Goal: Task Accomplishment & Management: Manage account settings

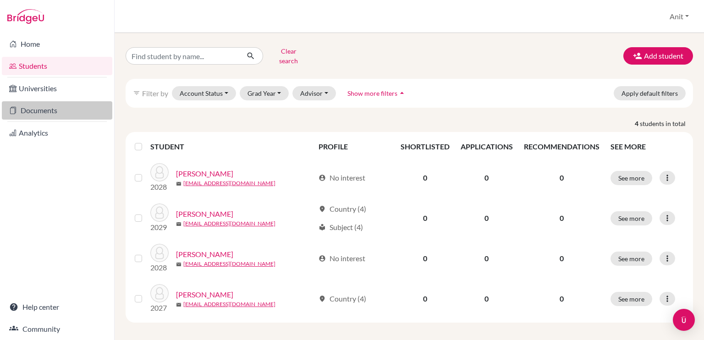
click at [44, 110] on link "Documents" at bounding box center [57, 110] width 110 height 18
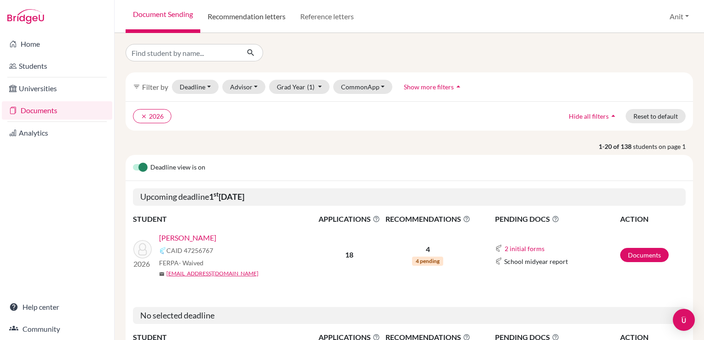
click at [239, 13] on link "Recommendation letters" at bounding box center [246, 16] width 93 height 33
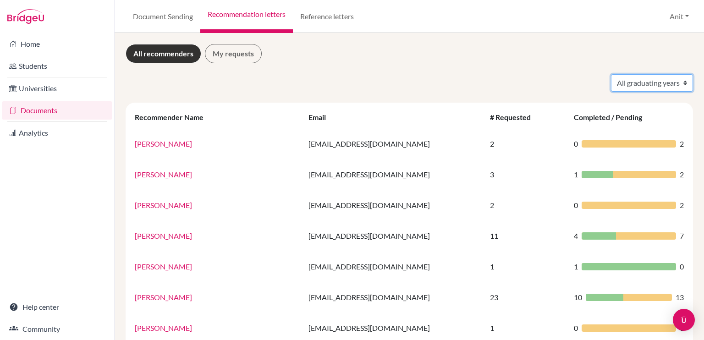
click at [611, 82] on select "All graduating years 2020 2021 2022 2023 2024 2025 2026 2027 2028" at bounding box center [652, 82] width 82 height 17
select select "2026"
click at [611, 74] on select "All graduating years 2020 2021 2022 2023 2024 2025 2026 2027 2028" at bounding box center [652, 82] width 82 height 17
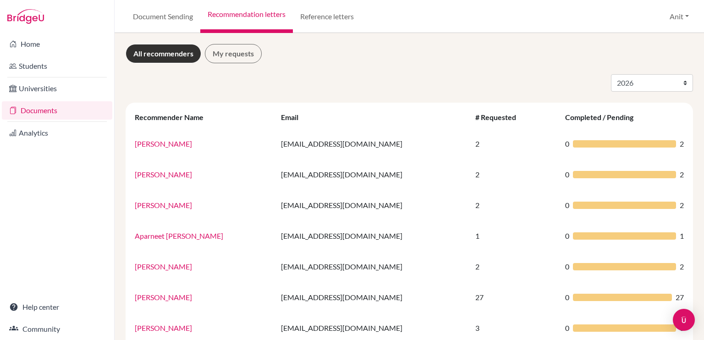
select select "2026"
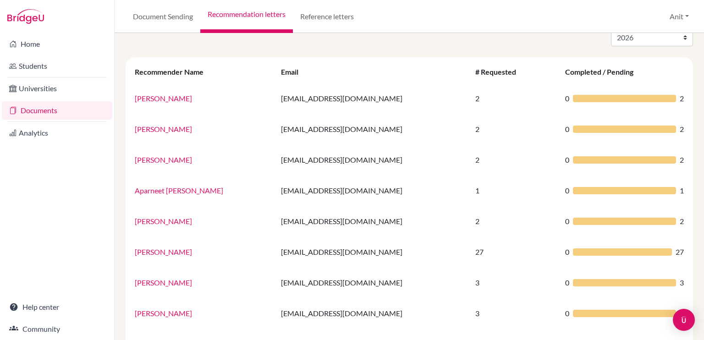
scroll to position [46, 0]
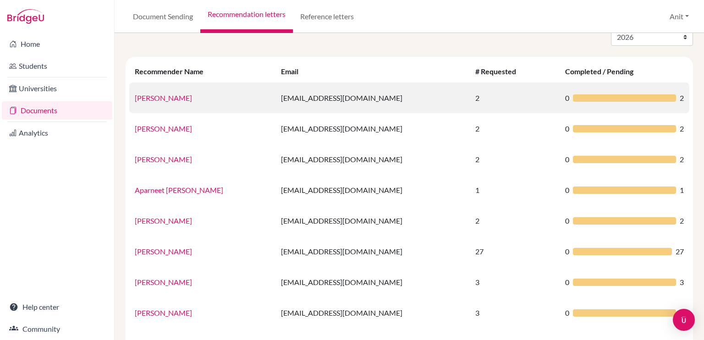
click at [162, 99] on link "[PERSON_NAME]" at bounding box center [163, 97] width 57 height 9
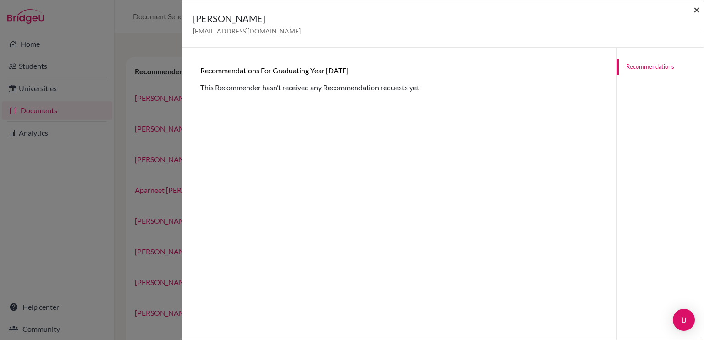
click at [697, 15] on span "×" at bounding box center [696, 9] width 6 height 13
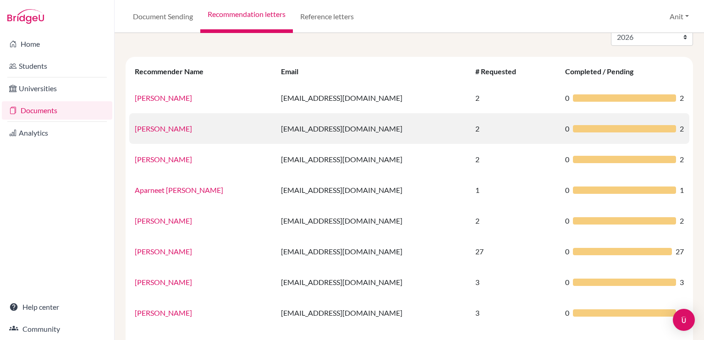
click at [157, 131] on link "[PERSON_NAME]" at bounding box center [163, 128] width 57 height 9
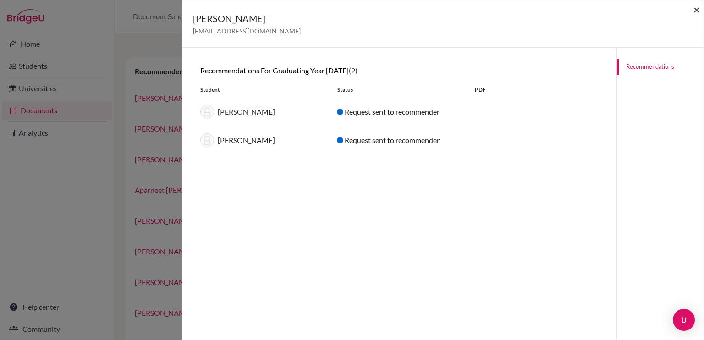
click at [697, 14] on span "×" at bounding box center [696, 9] width 6 height 13
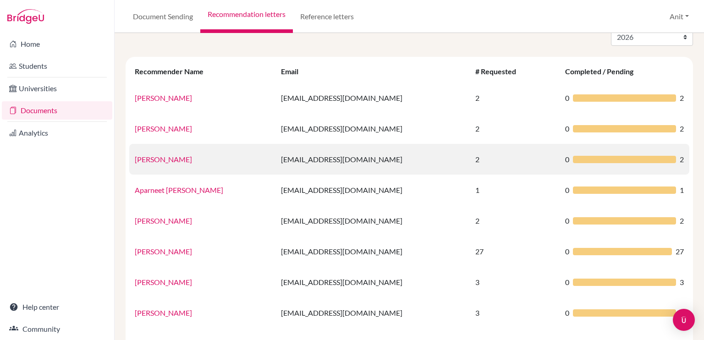
click at [159, 157] on link "[PERSON_NAME]" at bounding box center [163, 159] width 57 height 9
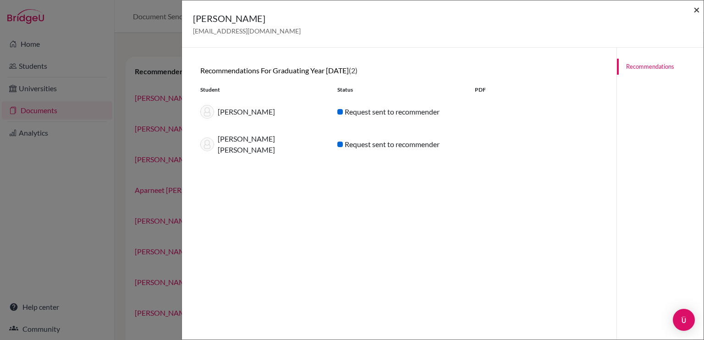
click at [698, 11] on span "×" at bounding box center [696, 9] width 6 height 13
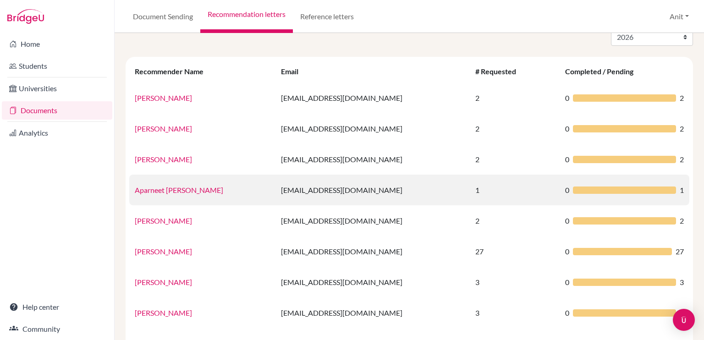
click at [172, 190] on link "Aparneet [PERSON_NAME]" at bounding box center [179, 190] width 88 height 9
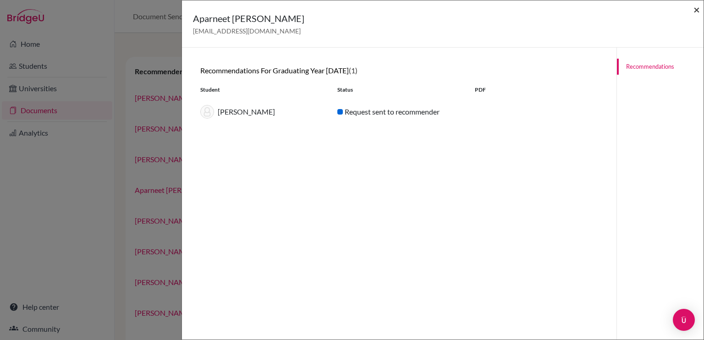
click at [696, 14] on span "×" at bounding box center [696, 9] width 6 height 13
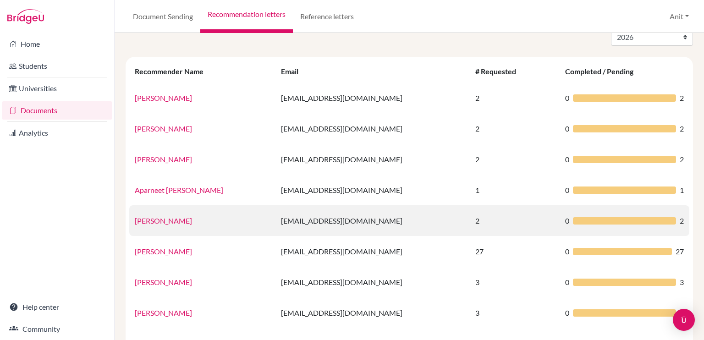
click at [155, 220] on link "[PERSON_NAME]" at bounding box center [163, 220] width 57 height 9
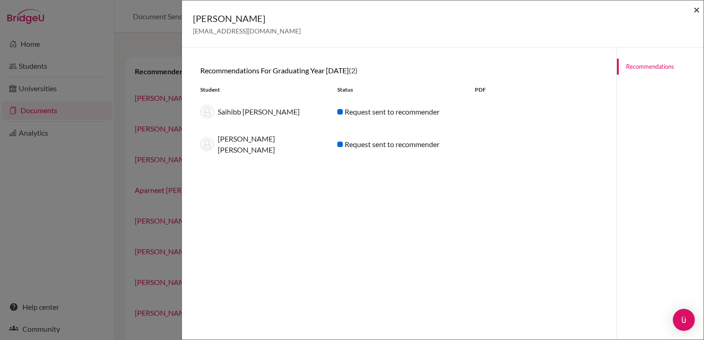
click at [697, 7] on span "×" at bounding box center [696, 9] width 6 height 13
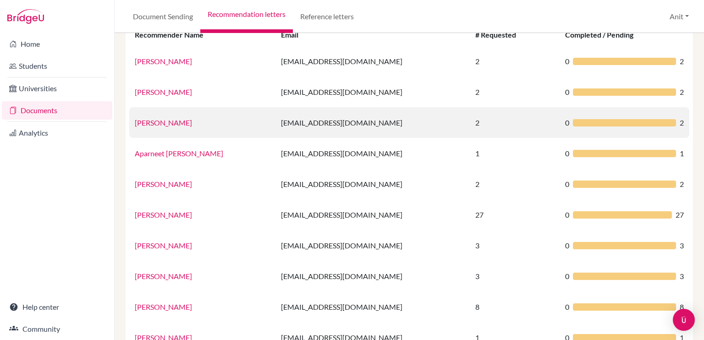
scroll to position [82, 0]
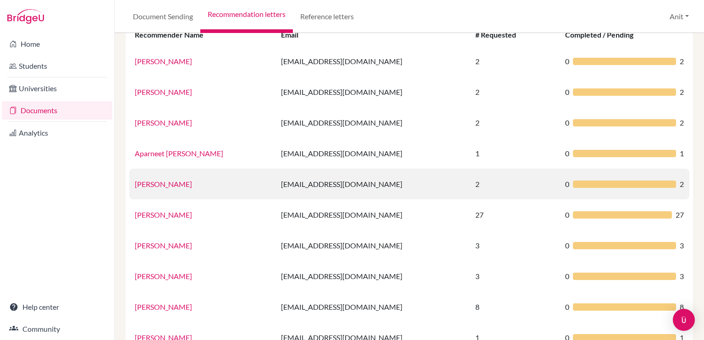
click at [159, 185] on link "[PERSON_NAME]" at bounding box center [163, 184] width 57 height 9
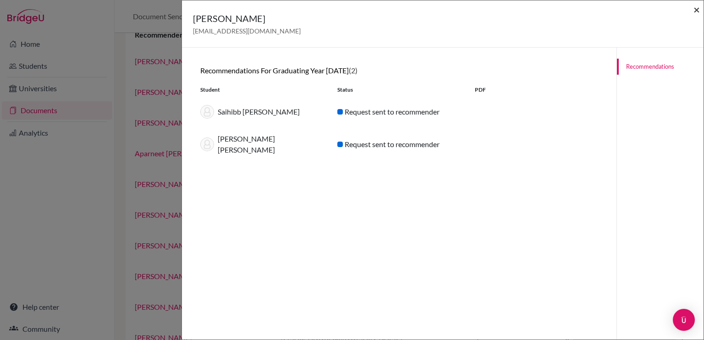
click at [699, 10] on span "×" at bounding box center [696, 9] width 6 height 13
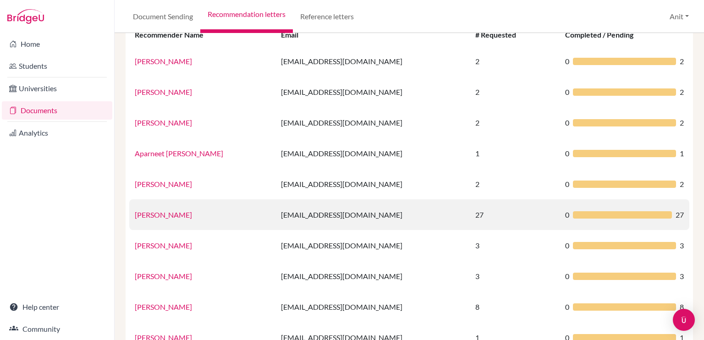
click at [177, 214] on link "[PERSON_NAME]" at bounding box center [163, 214] width 57 height 9
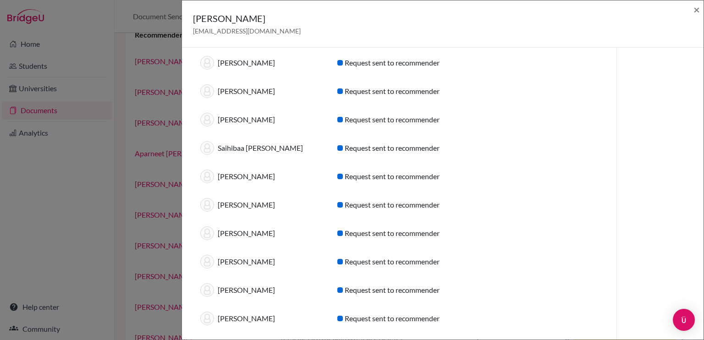
scroll to position [247, 0]
click at [694, 8] on span "×" at bounding box center [696, 9] width 6 height 13
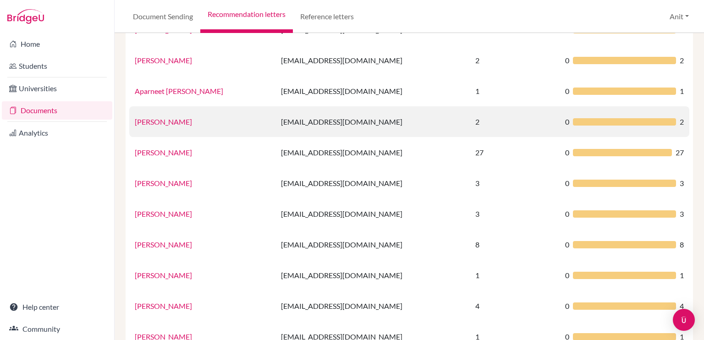
scroll to position [146, 0]
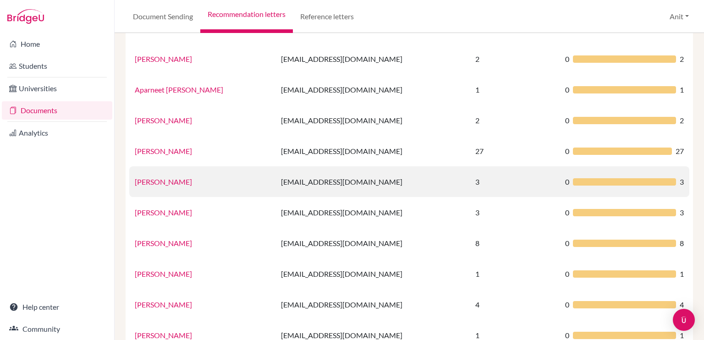
click at [174, 183] on link "[PERSON_NAME]" at bounding box center [163, 181] width 57 height 9
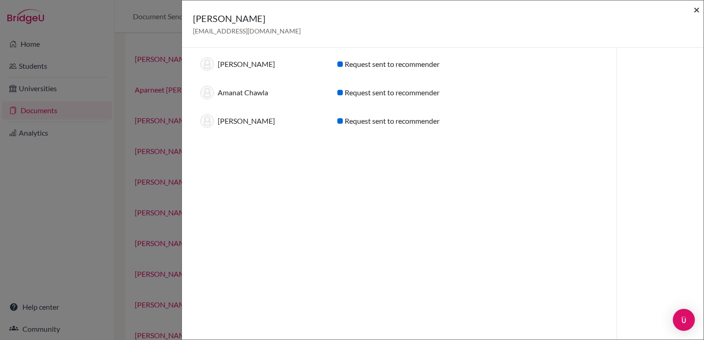
click at [698, 11] on span "×" at bounding box center [696, 9] width 6 height 13
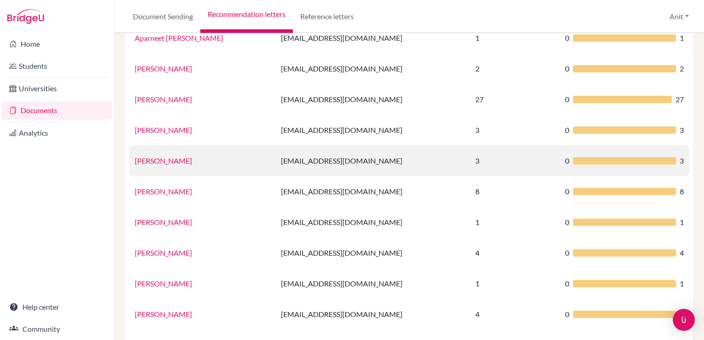
scroll to position [210, 0]
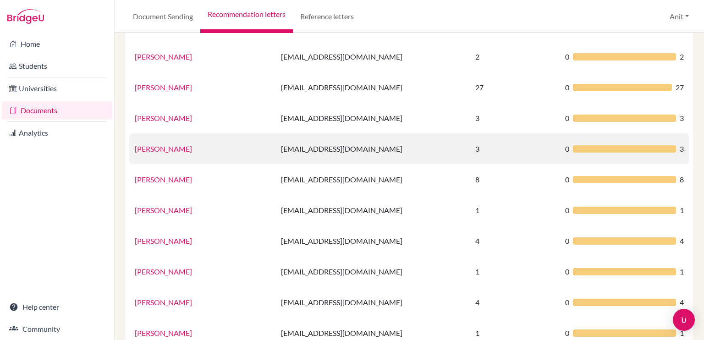
click at [173, 149] on link "[PERSON_NAME]" at bounding box center [163, 148] width 57 height 9
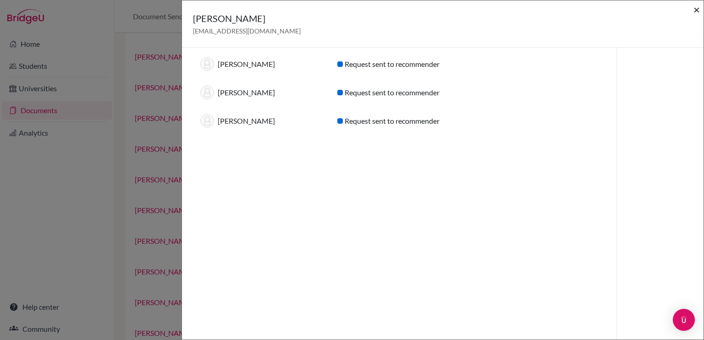
click at [698, 7] on span "×" at bounding box center [696, 9] width 6 height 13
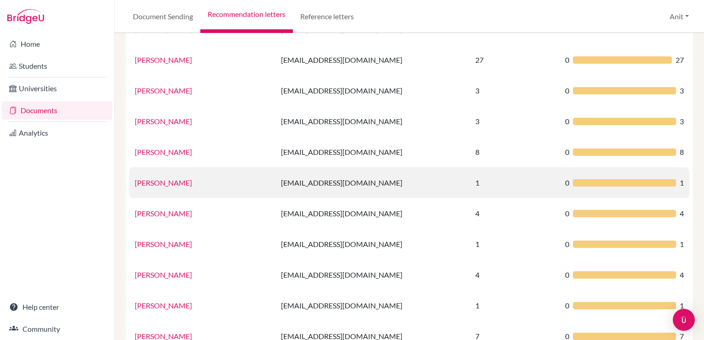
scroll to position [240, 0]
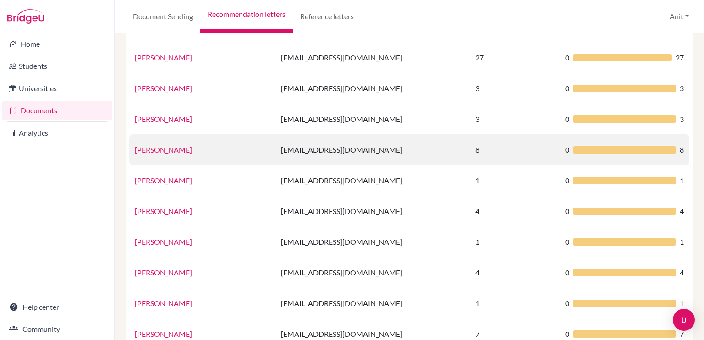
click at [169, 150] on link "[PERSON_NAME]" at bounding box center [163, 149] width 57 height 9
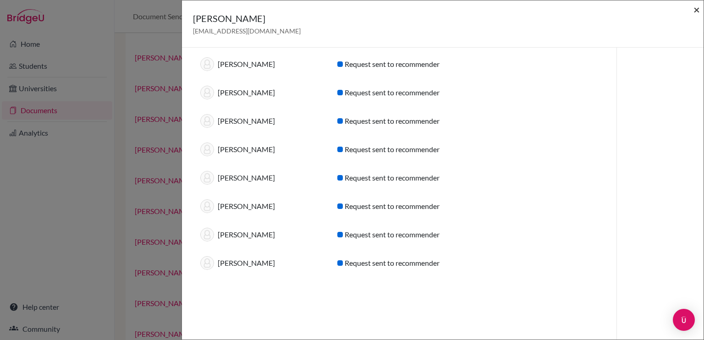
click at [697, 15] on span "×" at bounding box center [696, 9] width 6 height 13
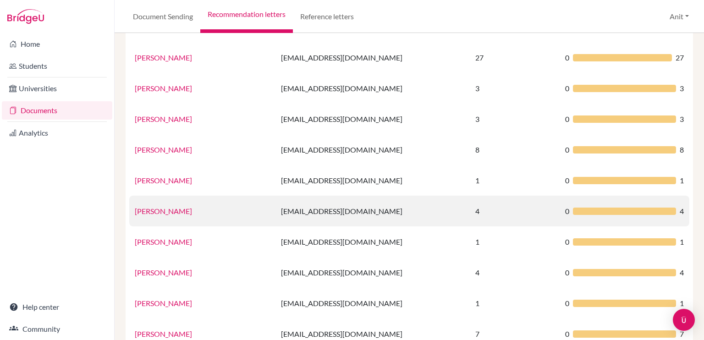
click at [148, 214] on link "[PERSON_NAME]" at bounding box center [163, 211] width 57 height 9
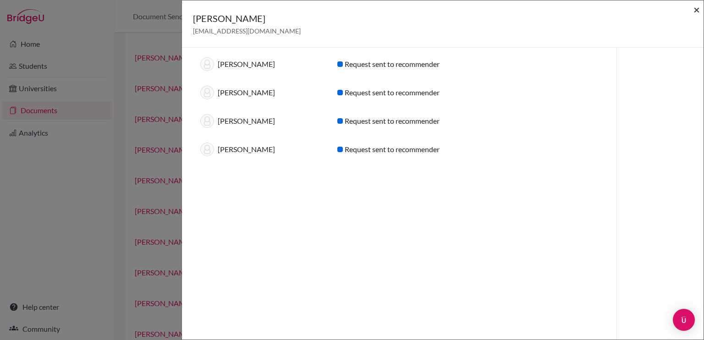
click at [695, 11] on span "×" at bounding box center [696, 9] width 6 height 13
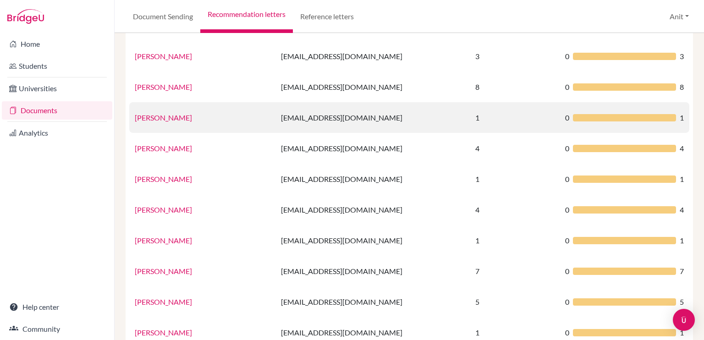
scroll to position [312, 0]
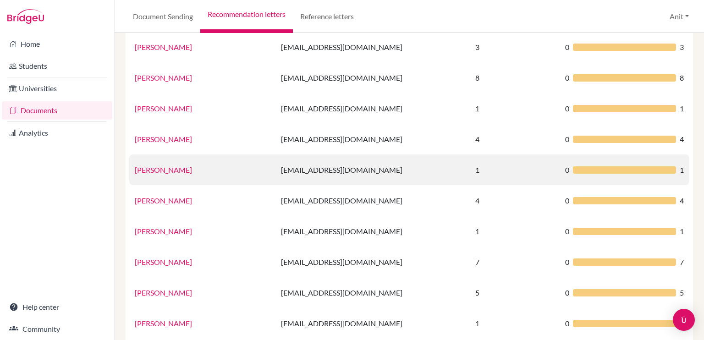
click at [163, 170] on link "[PERSON_NAME]" at bounding box center [163, 169] width 57 height 9
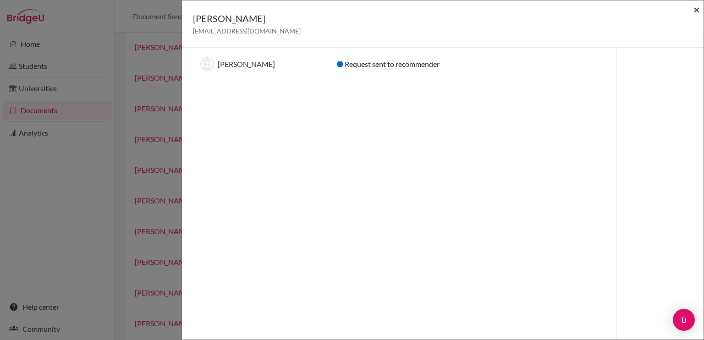
click at [693, 8] on span "×" at bounding box center [696, 9] width 6 height 13
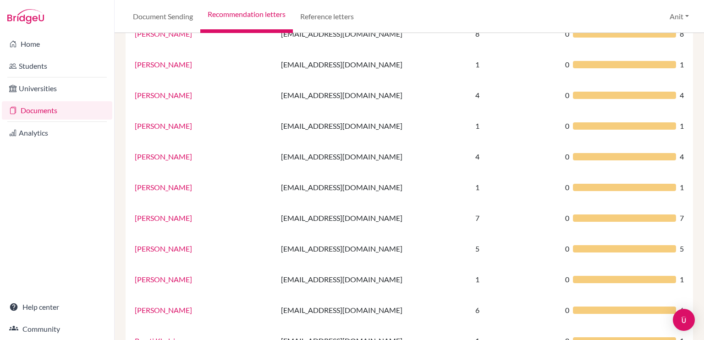
scroll to position [357, 0]
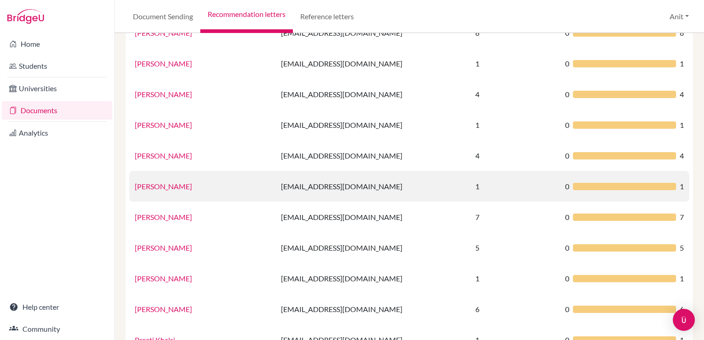
click at [167, 184] on link "[PERSON_NAME]" at bounding box center [163, 186] width 57 height 9
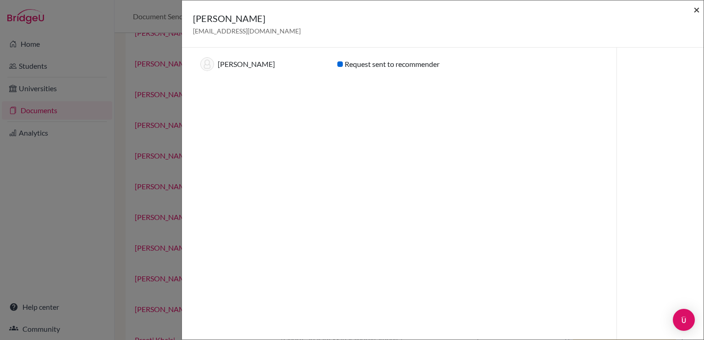
click at [698, 13] on span "×" at bounding box center [696, 9] width 6 height 13
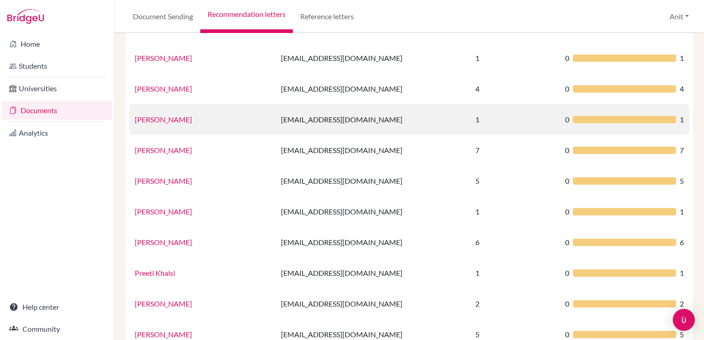
scroll to position [443, 0]
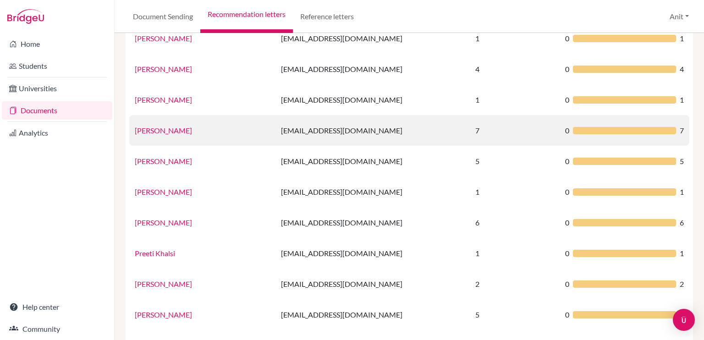
click at [170, 133] on link "[PERSON_NAME]" at bounding box center [163, 130] width 57 height 9
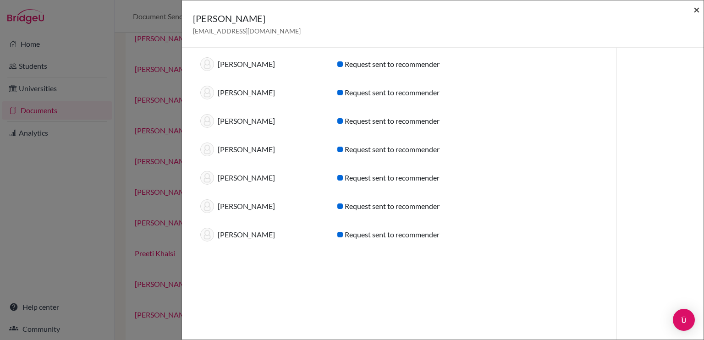
click at [697, 14] on span "×" at bounding box center [696, 9] width 6 height 13
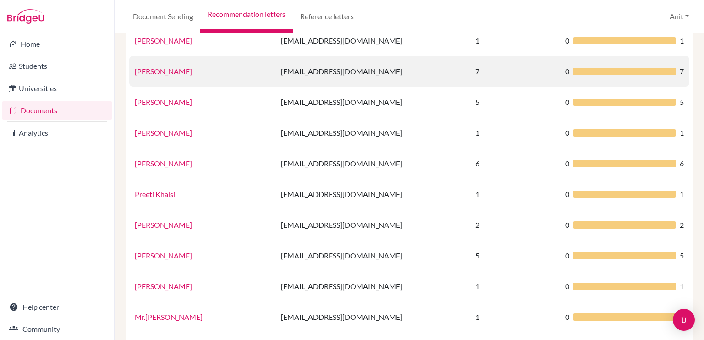
scroll to position [502, 0]
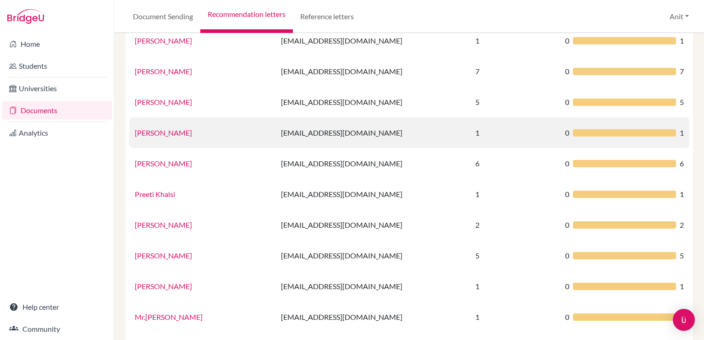
click at [168, 134] on link "[PERSON_NAME]" at bounding box center [163, 132] width 57 height 9
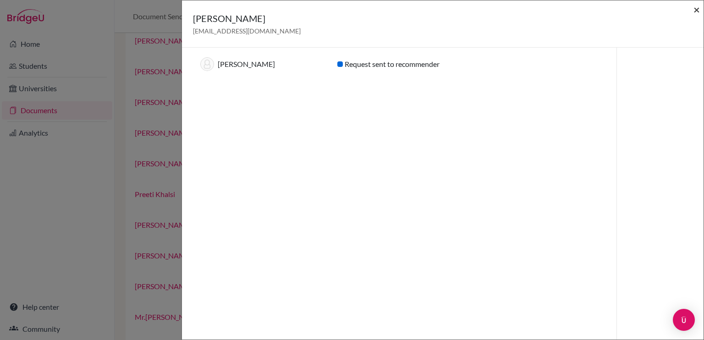
click at [699, 11] on span "×" at bounding box center [696, 9] width 6 height 13
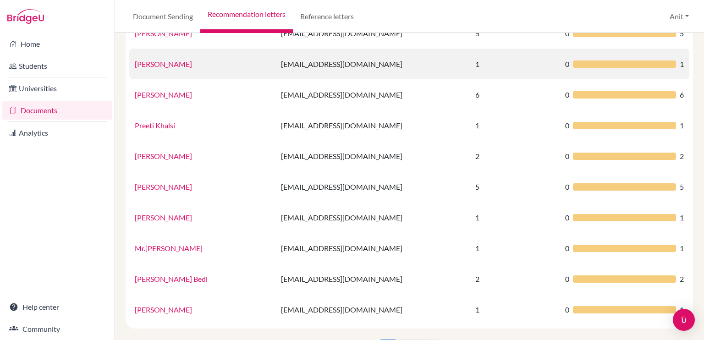
scroll to position [572, 0]
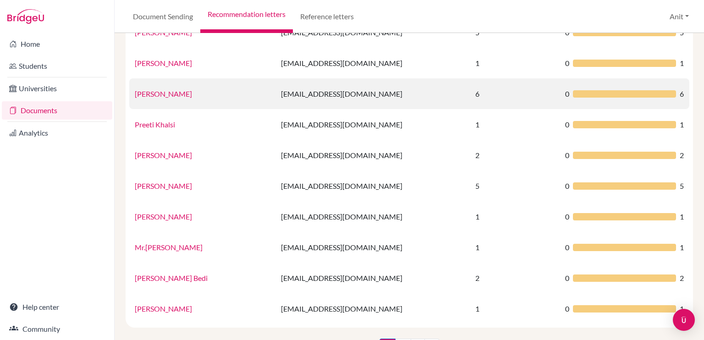
click at [139, 92] on link "[PERSON_NAME]" at bounding box center [163, 93] width 57 height 9
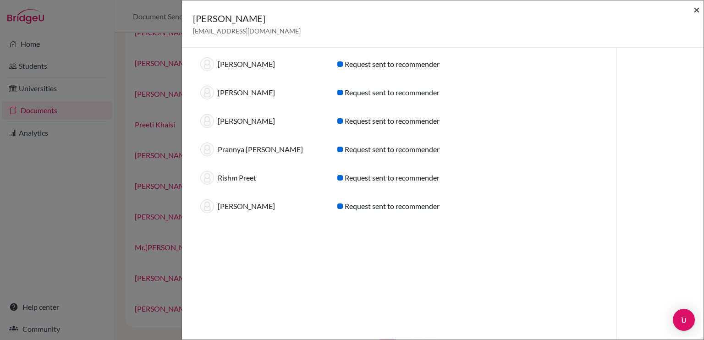
click at [698, 7] on span "×" at bounding box center [696, 9] width 6 height 13
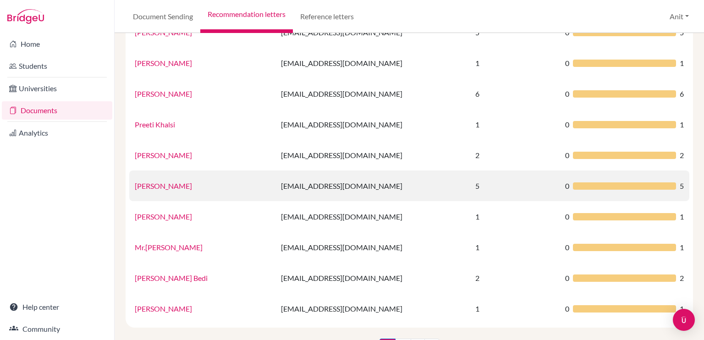
click at [157, 187] on link "[PERSON_NAME]" at bounding box center [163, 185] width 57 height 9
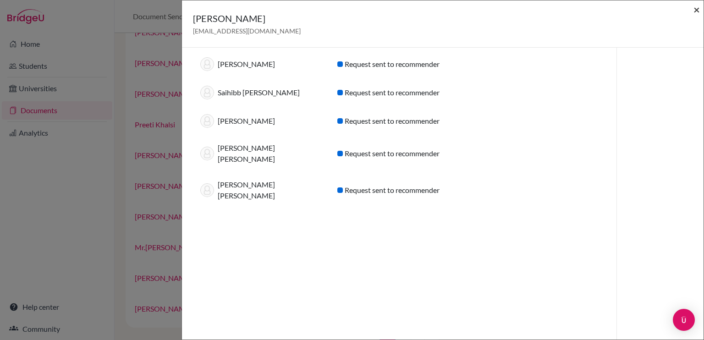
click at [696, 11] on span "×" at bounding box center [696, 9] width 6 height 13
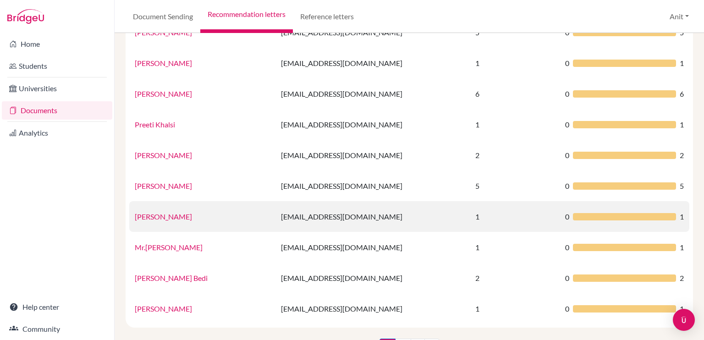
click at [161, 217] on link "[PERSON_NAME]" at bounding box center [163, 216] width 57 height 9
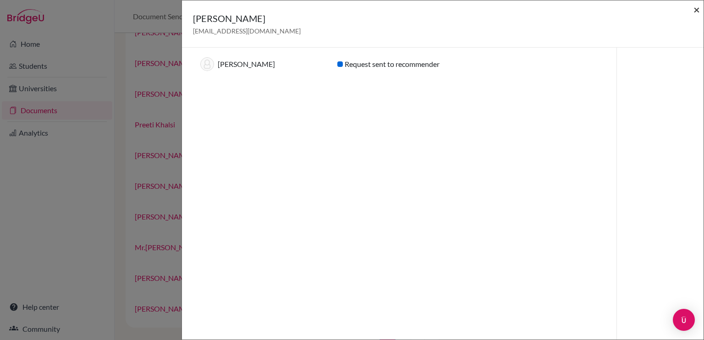
click at [697, 11] on span "×" at bounding box center [696, 9] width 6 height 13
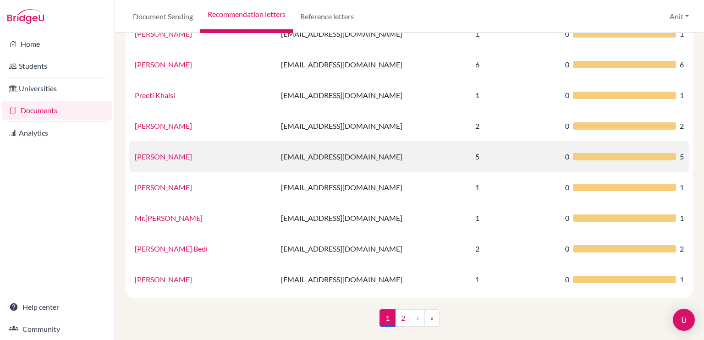
scroll to position [606, 0]
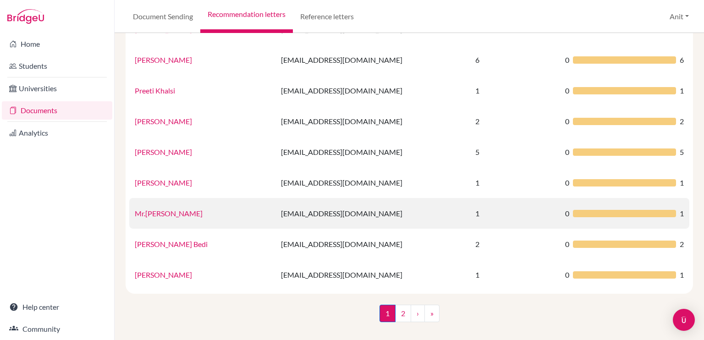
click at [178, 217] on link "Mr.[PERSON_NAME]" at bounding box center [169, 213] width 68 height 9
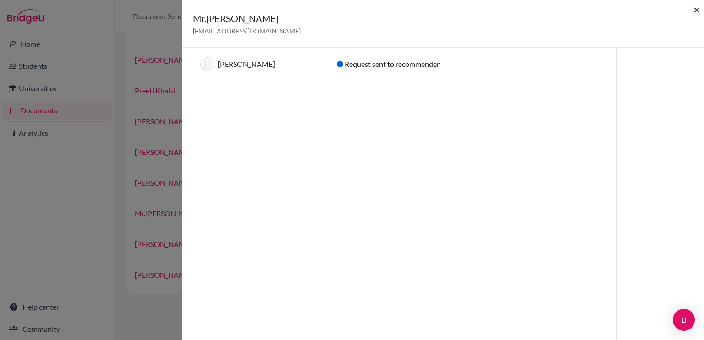
click at [697, 11] on span "×" at bounding box center [696, 9] width 6 height 13
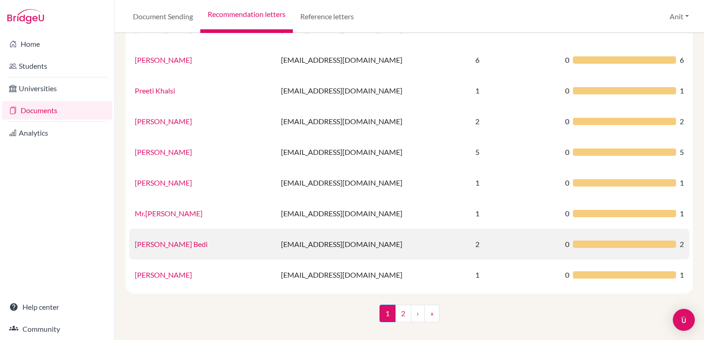
click at [182, 249] on td "[PERSON_NAME] Bedi" at bounding box center [202, 244] width 146 height 31
click at [177, 241] on link "[PERSON_NAME] Bedi" at bounding box center [171, 244] width 73 height 9
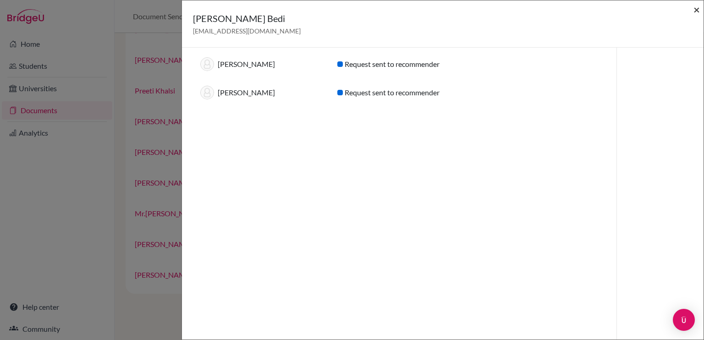
click at [693, 11] on span "×" at bounding box center [696, 9] width 6 height 13
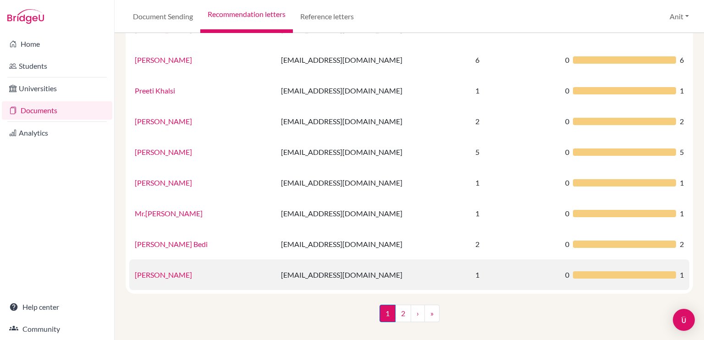
click at [176, 277] on link "[PERSON_NAME]" at bounding box center [163, 274] width 57 height 9
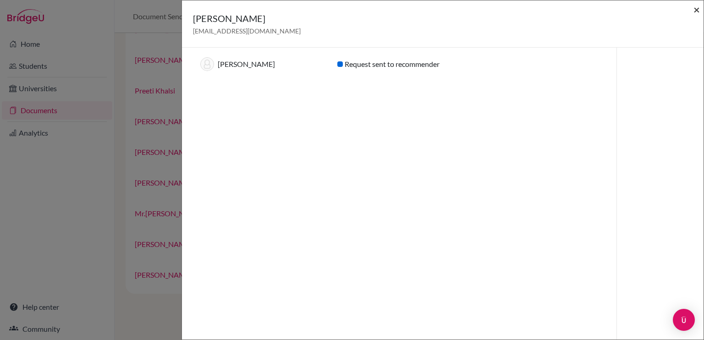
click at [698, 11] on span "×" at bounding box center [696, 9] width 6 height 13
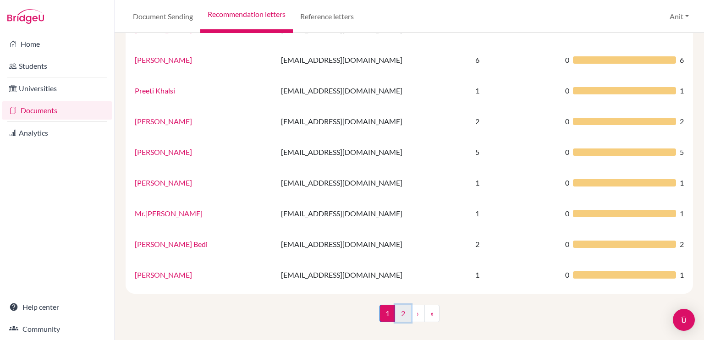
click at [401, 314] on link "2" at bounding box center [403, 313] width 16 height 17
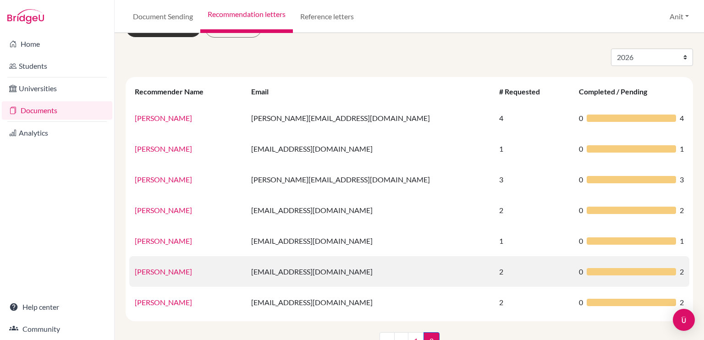
scroll to position [25, 0]
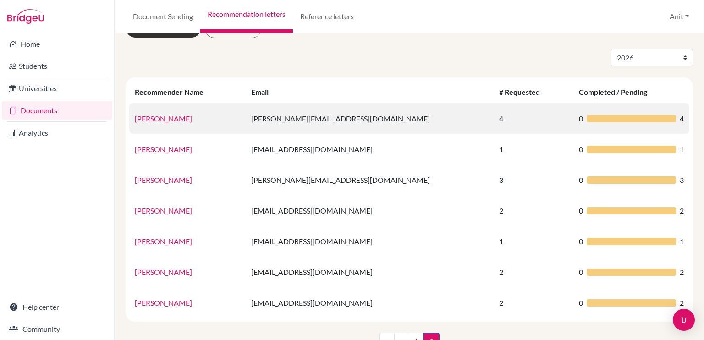
click at [160, 115] on link "[PERSON_NAME]" at bounding box center [163, 118] width 57 height 9
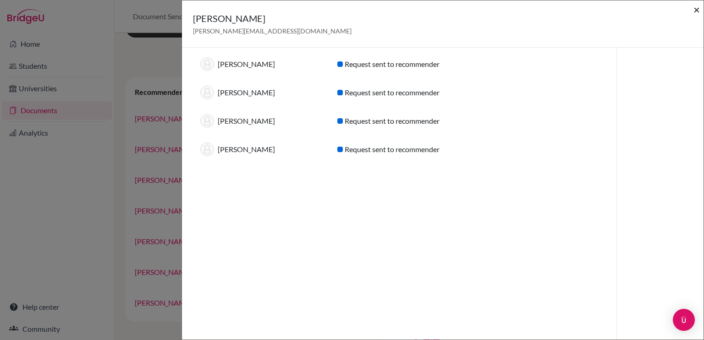
click at [697, 10] on span "×" at bounding box center [696, 9] width 6 height 13
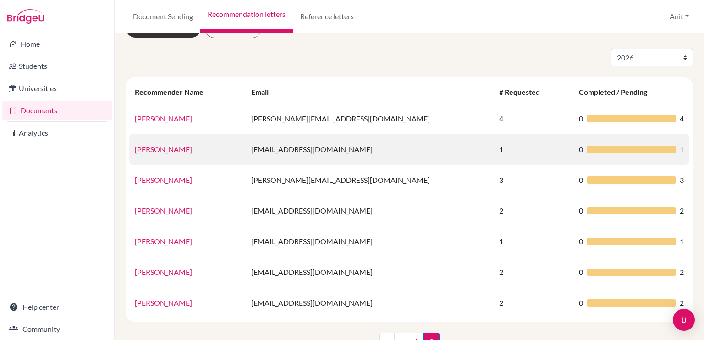
click at [155, 148] on link "[PERSON_NAME]" at bounding box center [163, 149] width 57 height 9
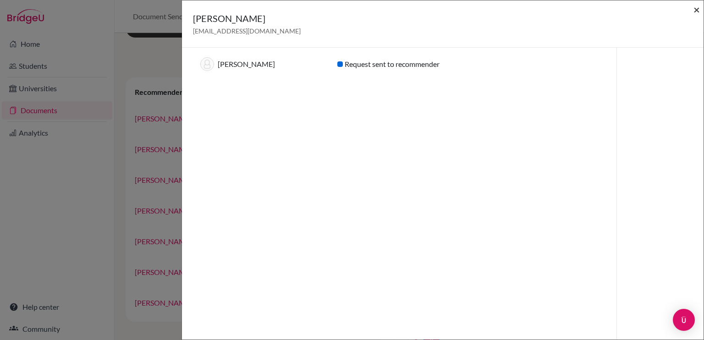
click at [698, 9] on span "×" at bounding box center [696, 9] width 6 height 13
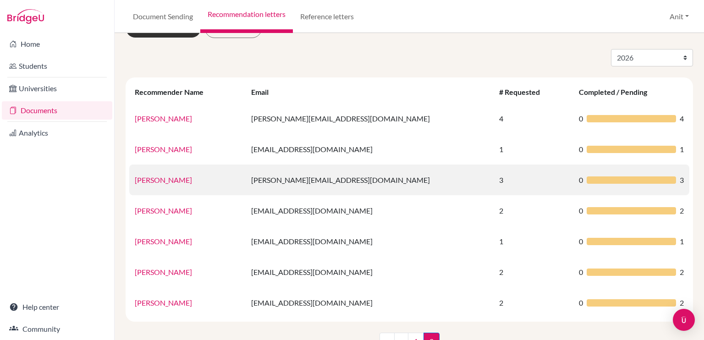
click at [153, 186] on td "[PERSON_NAME]" at bounding box center [187, 180] width 116 height 31
click at [158, 183] on link "[PERSON_NAME]" at bounding box center [163, 180] width 57 height 9
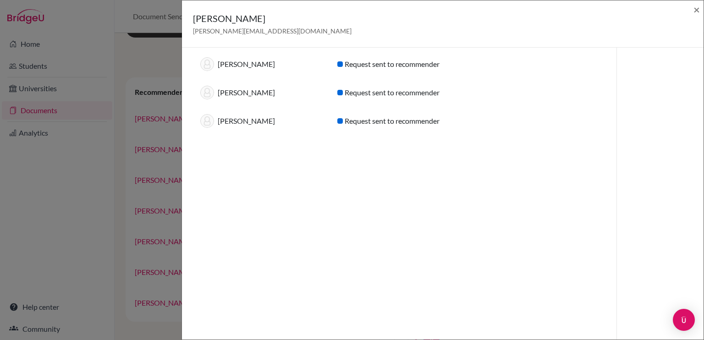
click at [146, 128] on div "[PERSON_NAME] [PERSON_NAME][EMAIL_ADDRESS][DOMAIN_NAME] × Recommendations for g…" at bounding box center [352, 170] width 704 height 340
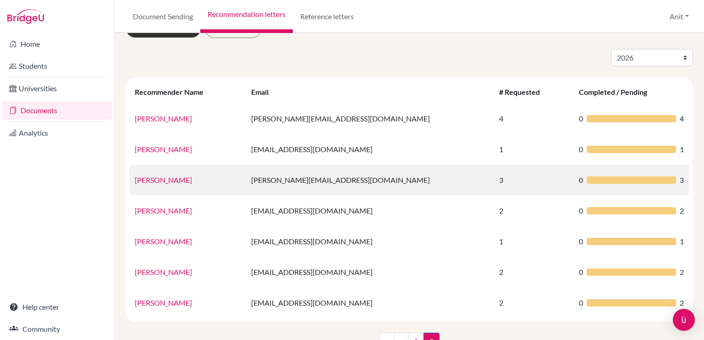
click at [154, 181] on link "[PERSON_NAME]" at bounding box center [163, 180] width 57 height 9
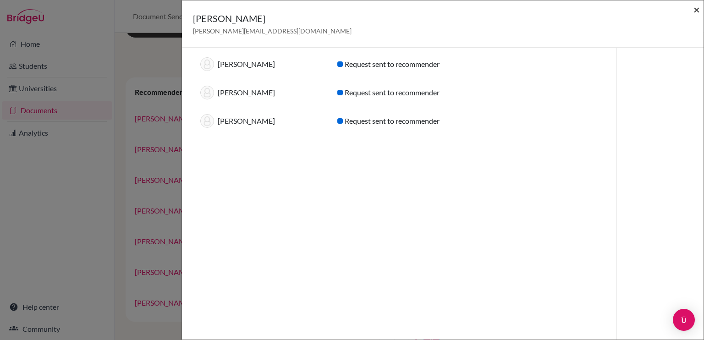
click at [697, 7] on span "×" at bounding box center [696, 9] width 6 height 13
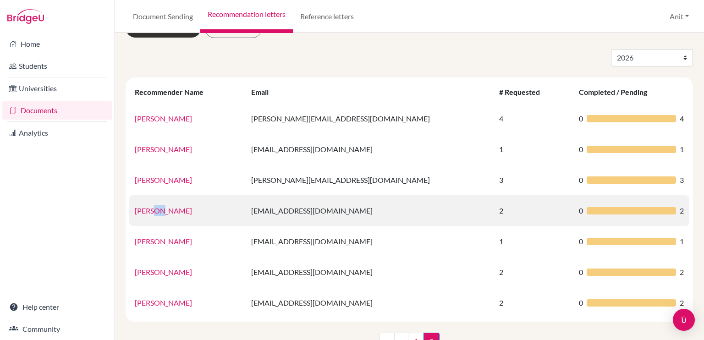
drag, startPoint x: 152, startPoint y: 218, endPoint x: 157, endPoint y: 210, distance: 9.3
click at [157, 210] on td "[PERSON_NAME]" at bounding box center [187, 210] width 116 height 31
click at [157, 210] on link "[PERSON_NAME]" at bounding box center [163, 210] width 57 height 9
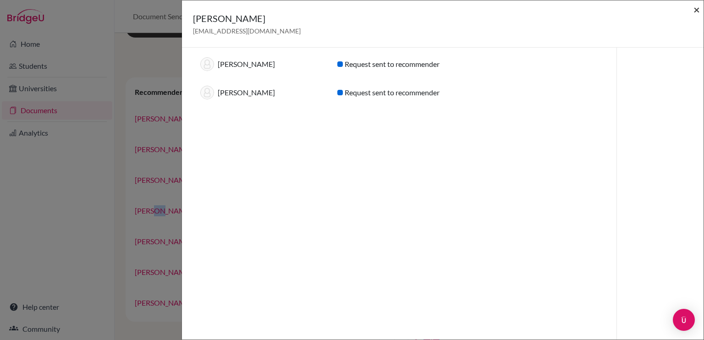
click at [695, 9] on span "×" at bounding box center [696, 9] width 6 height 13
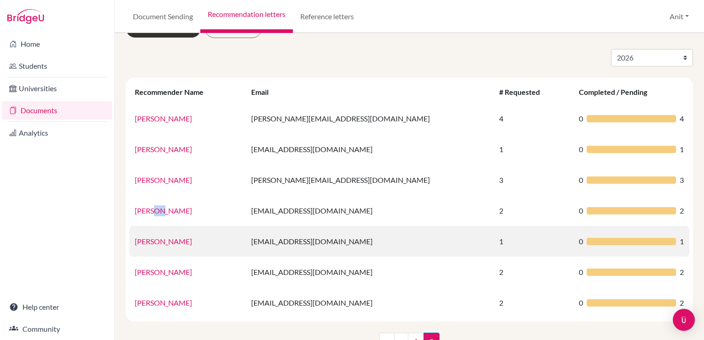
click at [170, 242] on link "[PERSON_NAME]" at bounding box center [163, 241] width 57 height 9
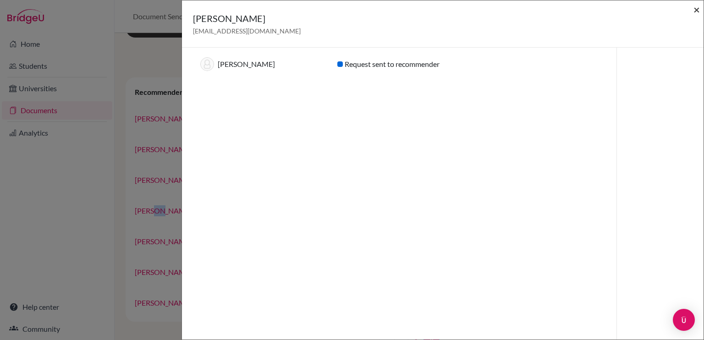
click at [695, 13] on span "×" at bounding box center [696, 9] width 6 height 13
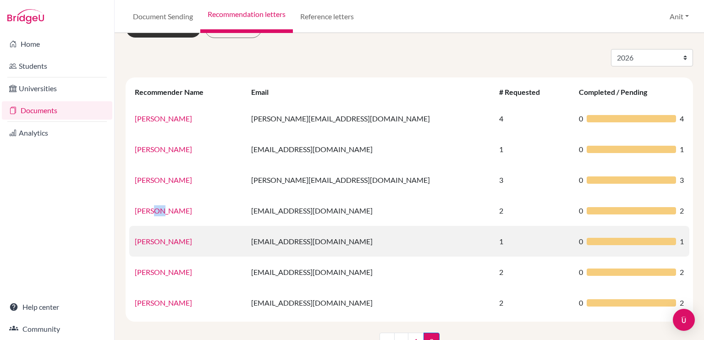
click at [170, 241] on link "[PERSON_NAME]" at bounding box center [163, 241] width 57 height 9
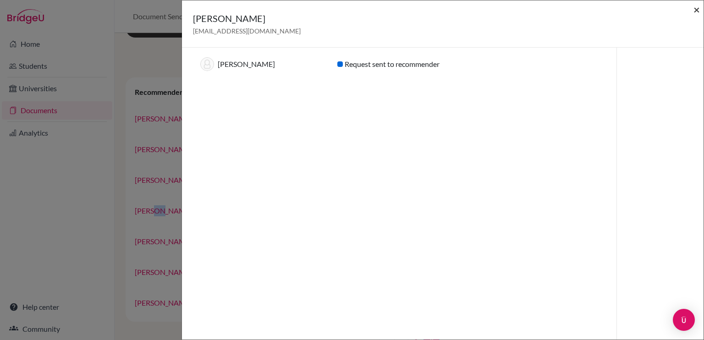
click at [695, 11] on span "×" at bounding box center [696, 9] width 6 height 13
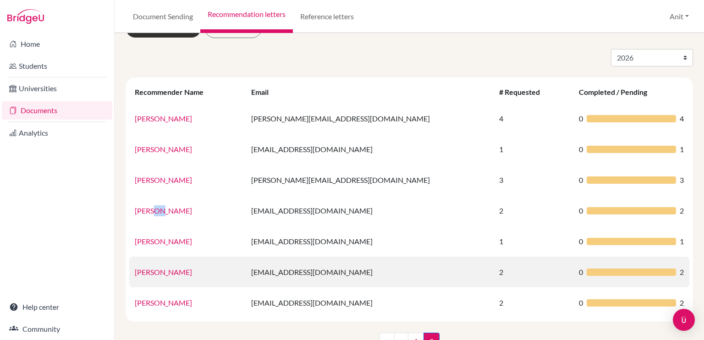
click at [156, 275] on link "[PERSON_NAME]" at bounding box center [163, 272] width 57 height 9
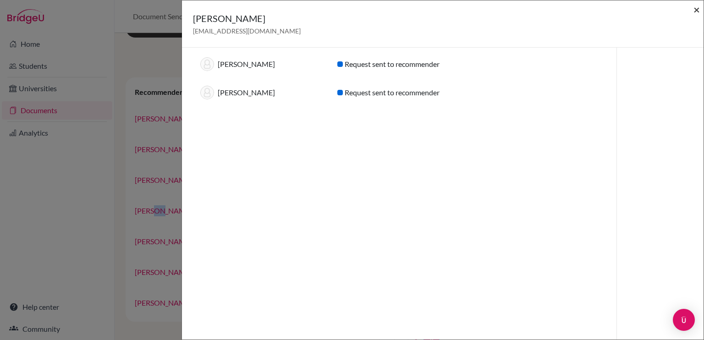
click at [695, 13] on span "×" at bounding box center [696, 9] width 6 height 13
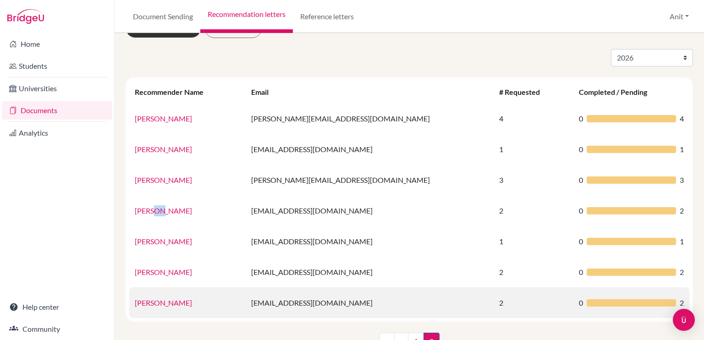
click at [178, 304] on link "[PERSON_NAME]" at bounding box center [163, 302] width 57 height 9
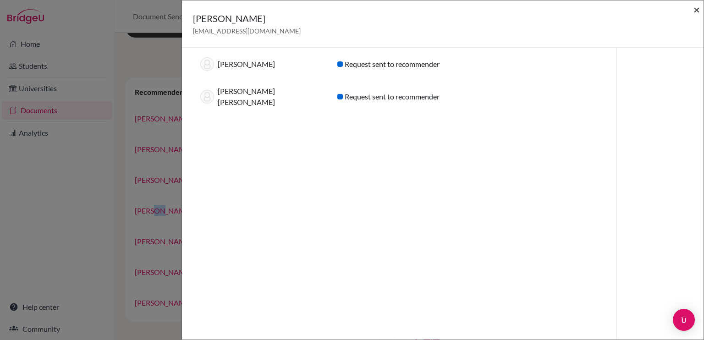
click at [697, 9] on span "×" at bounding box center [696, 9] width 6 height 13
